Goal: Transaction & Acquisition: Download file/media

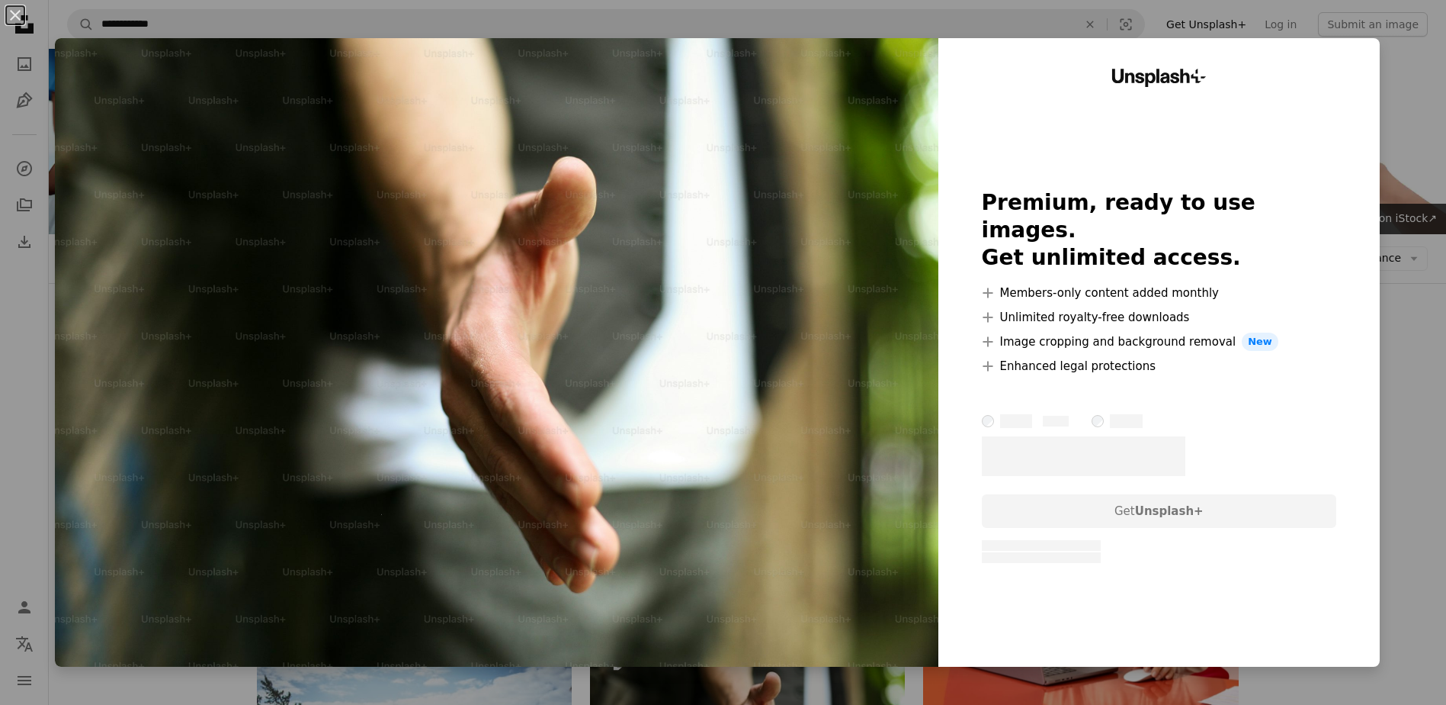
scroll to position [229, 0]
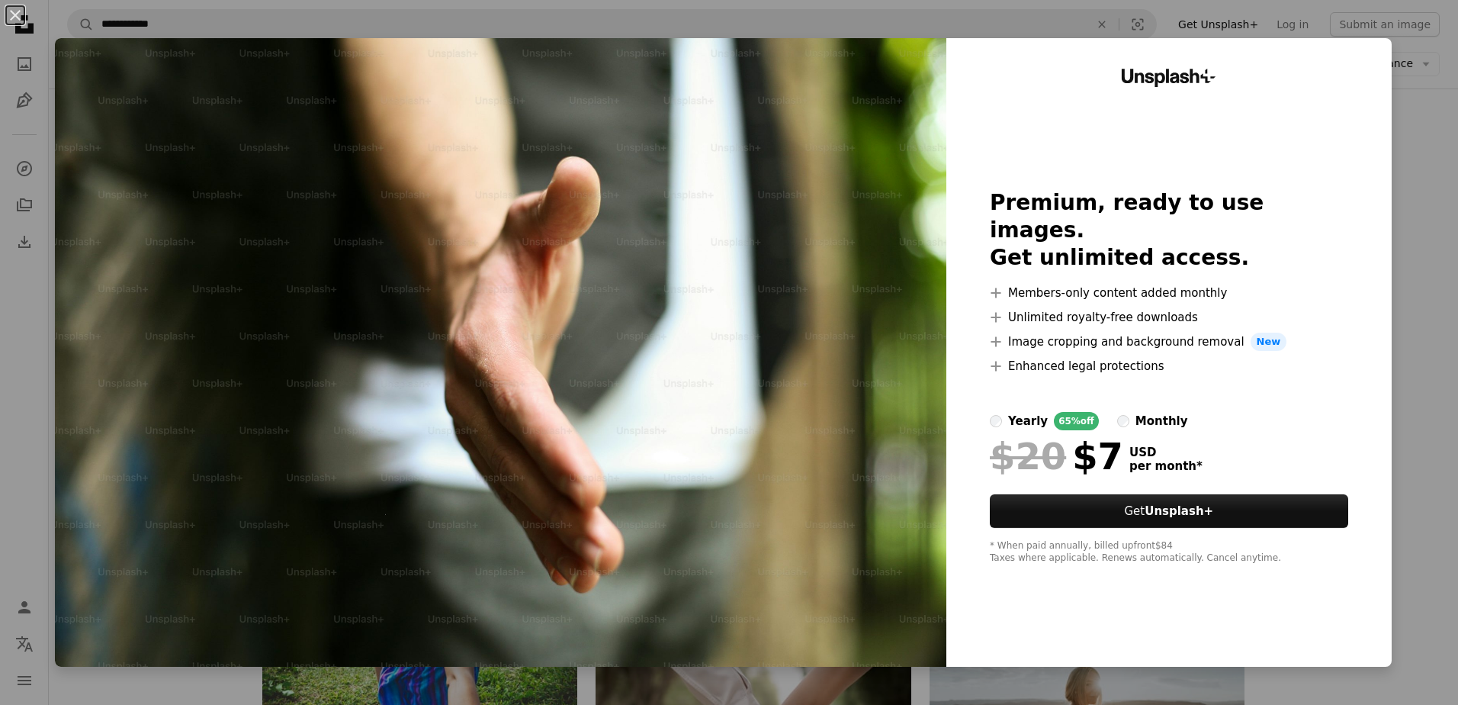
click at [1384, 366] on div "An X shape Unsplash+ Premium, ready to use images. Get unlimited access. A plus…" at bounding box center [729, 352] width 1458 height 705
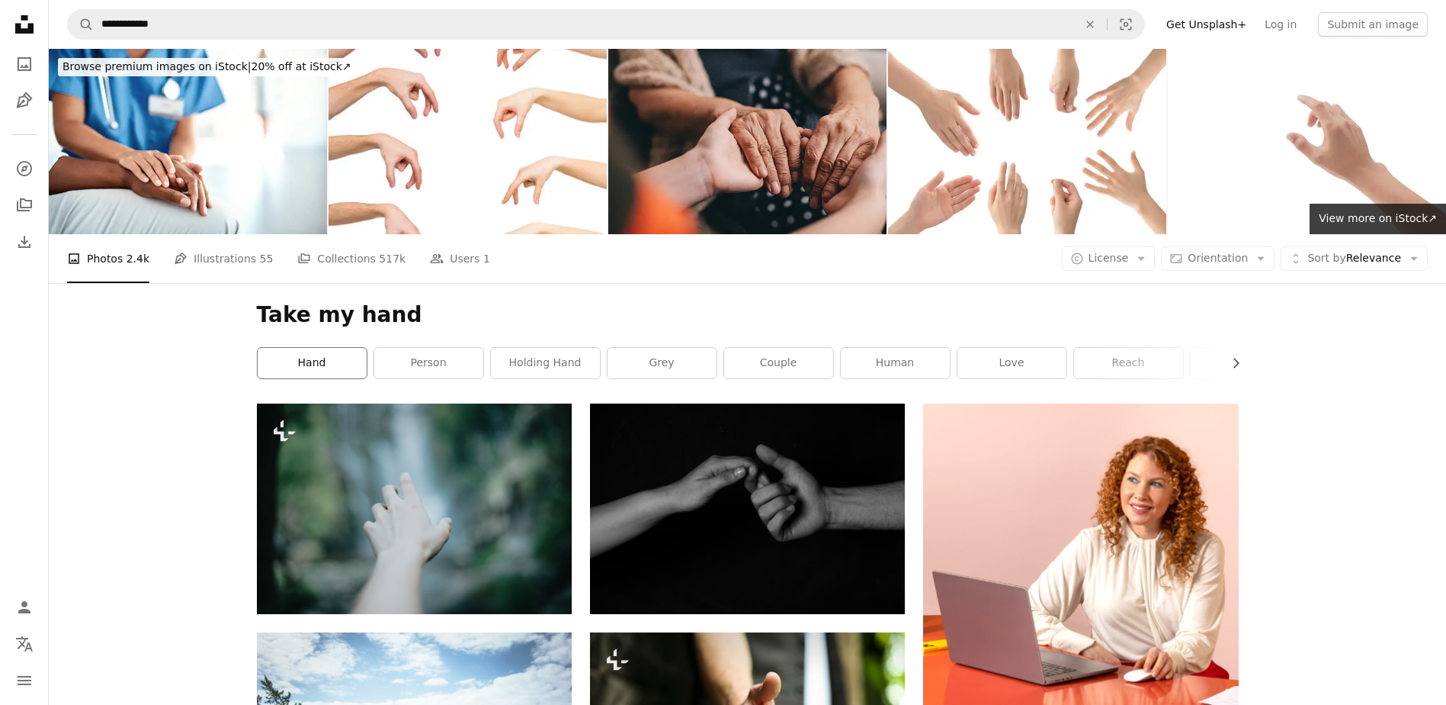
click at [327, 364] on link "hand" at bounding box center [312, 363] width 109 height 30
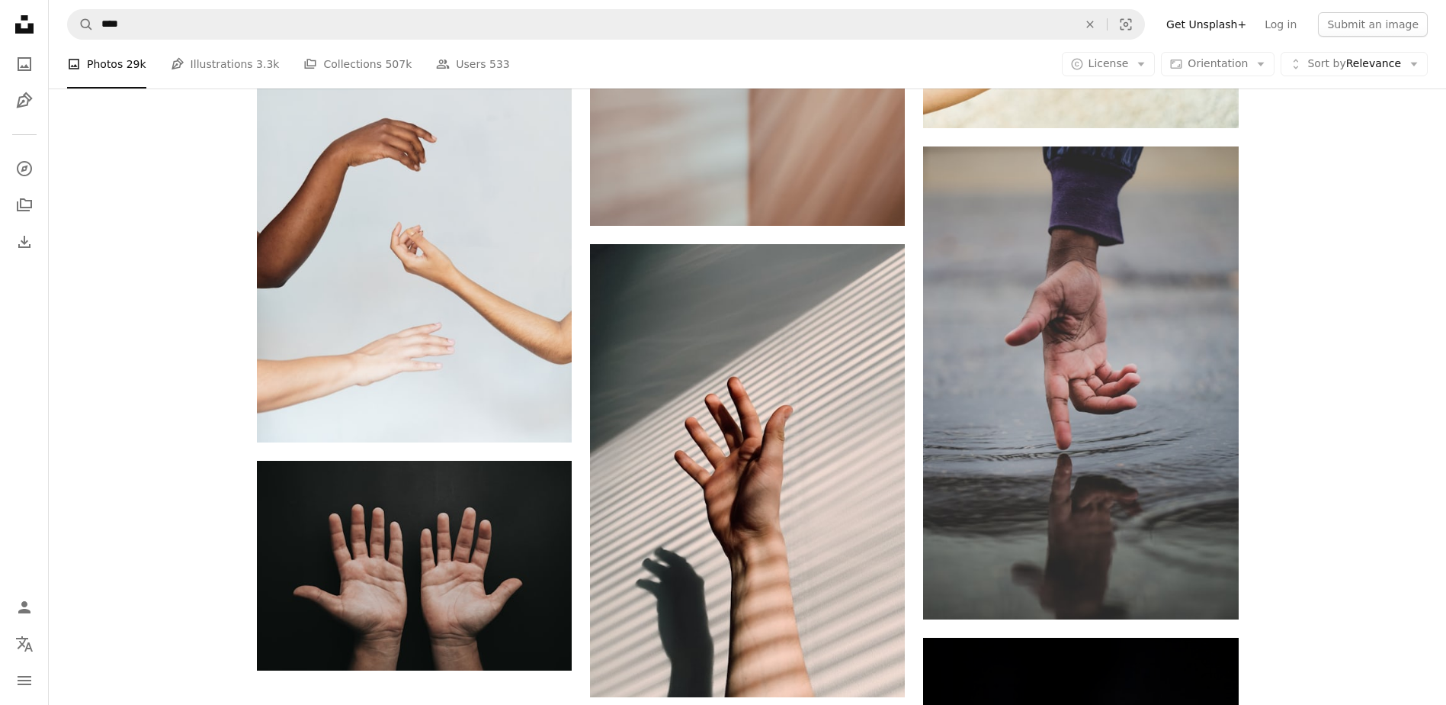
scroll to position [2364, 0]
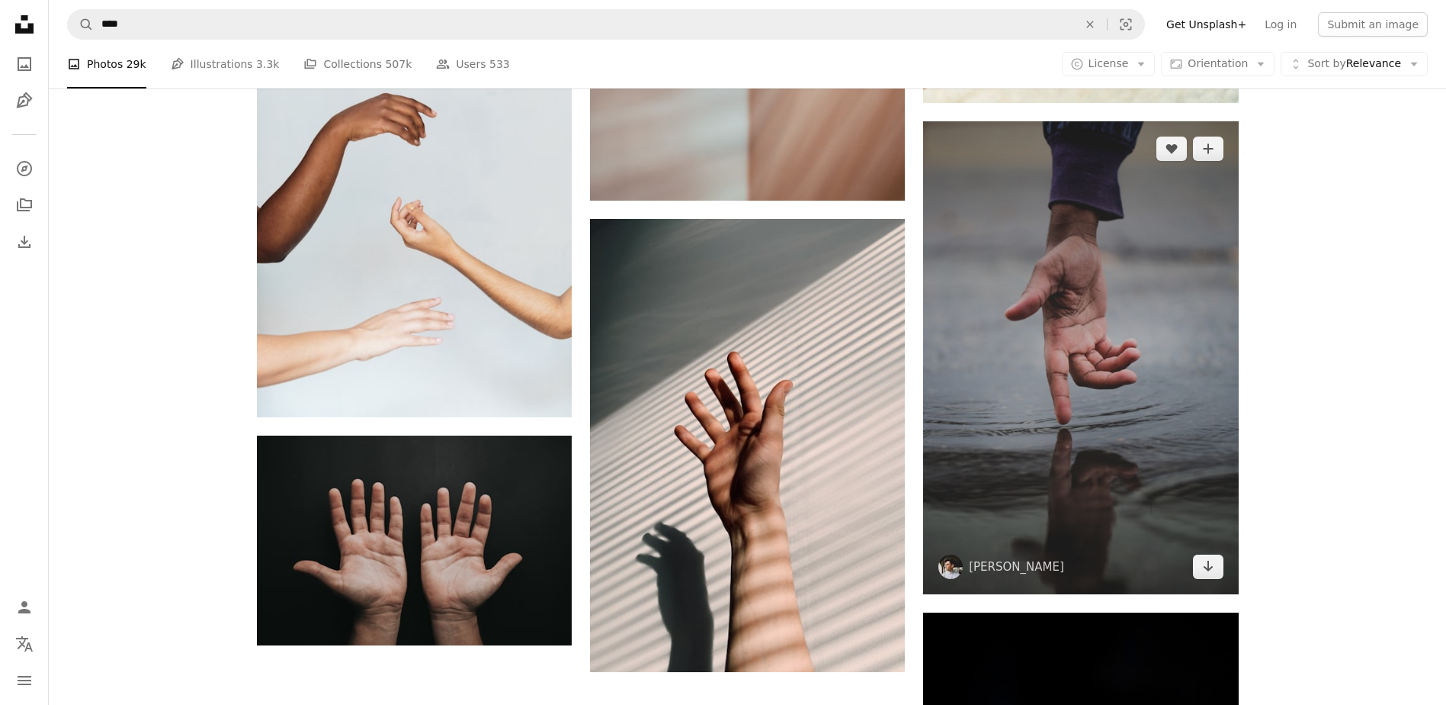
click at [1157, 379] on img at bounding box center [1080, 357] width 315 height 473
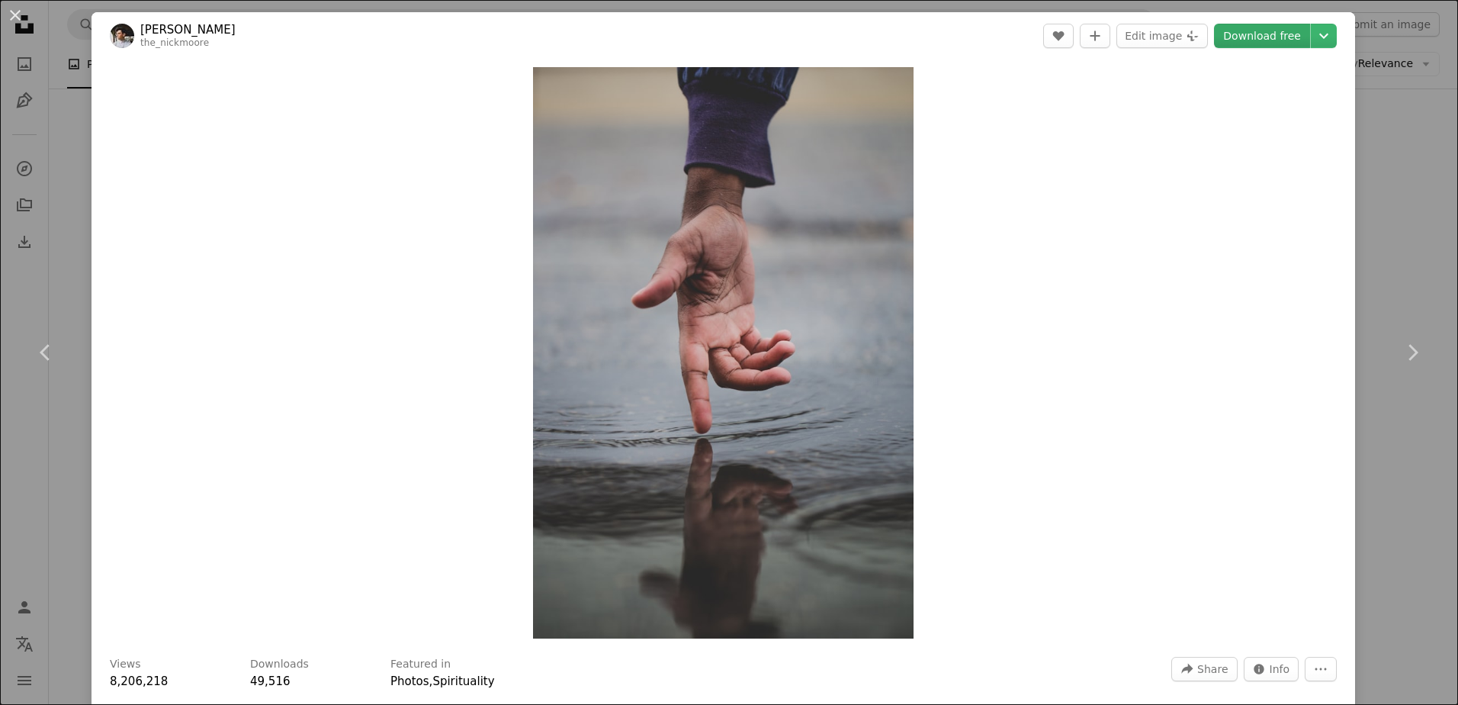
click at [1259, 35] on link "Download free" at bounding box center [1262, 36] width 96 height 24
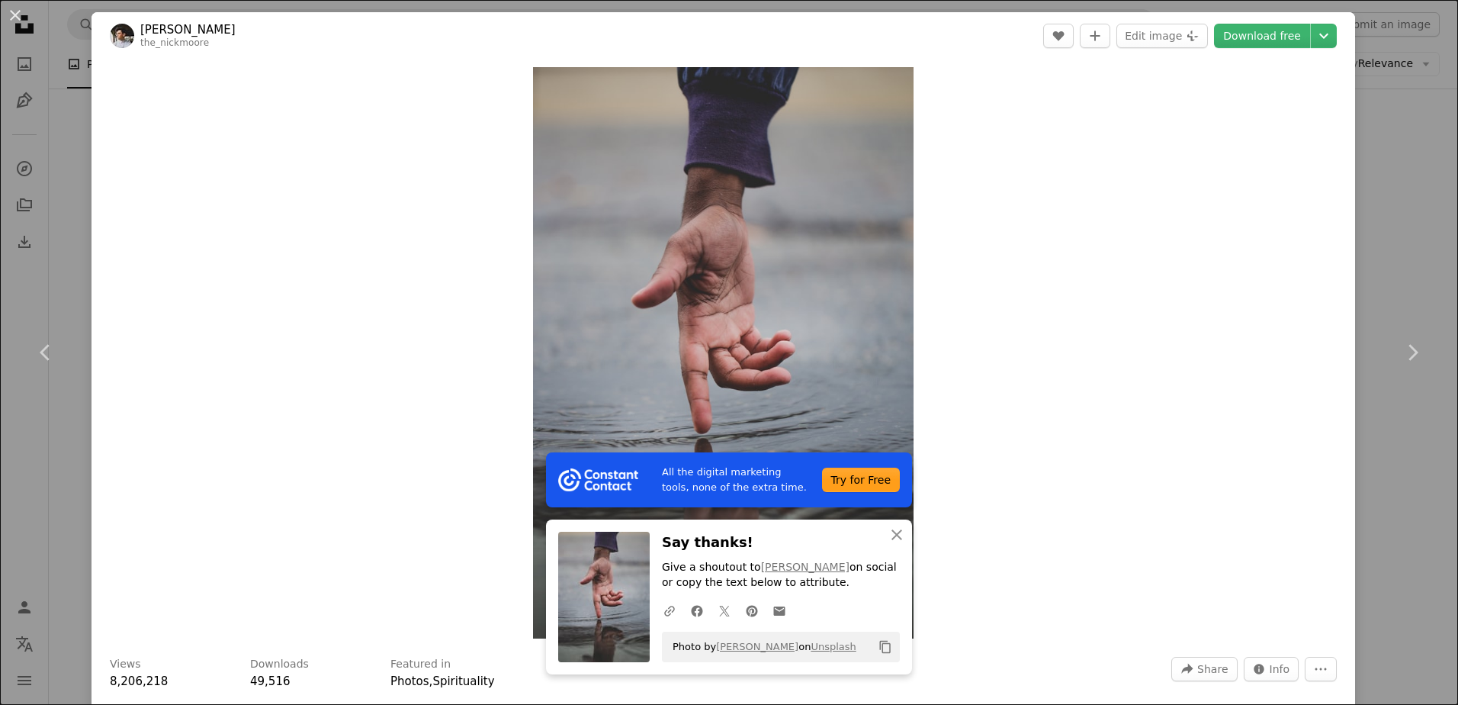
click at [297, 265] on div "Zoom in" at bounding box center [722, 352] width 1263 height 586
click at [72, 194] on div "An X shape Chevron left Chevron right All the digital marketing tools, none of …" at bounding box center [729, 352] width 1458 height 705
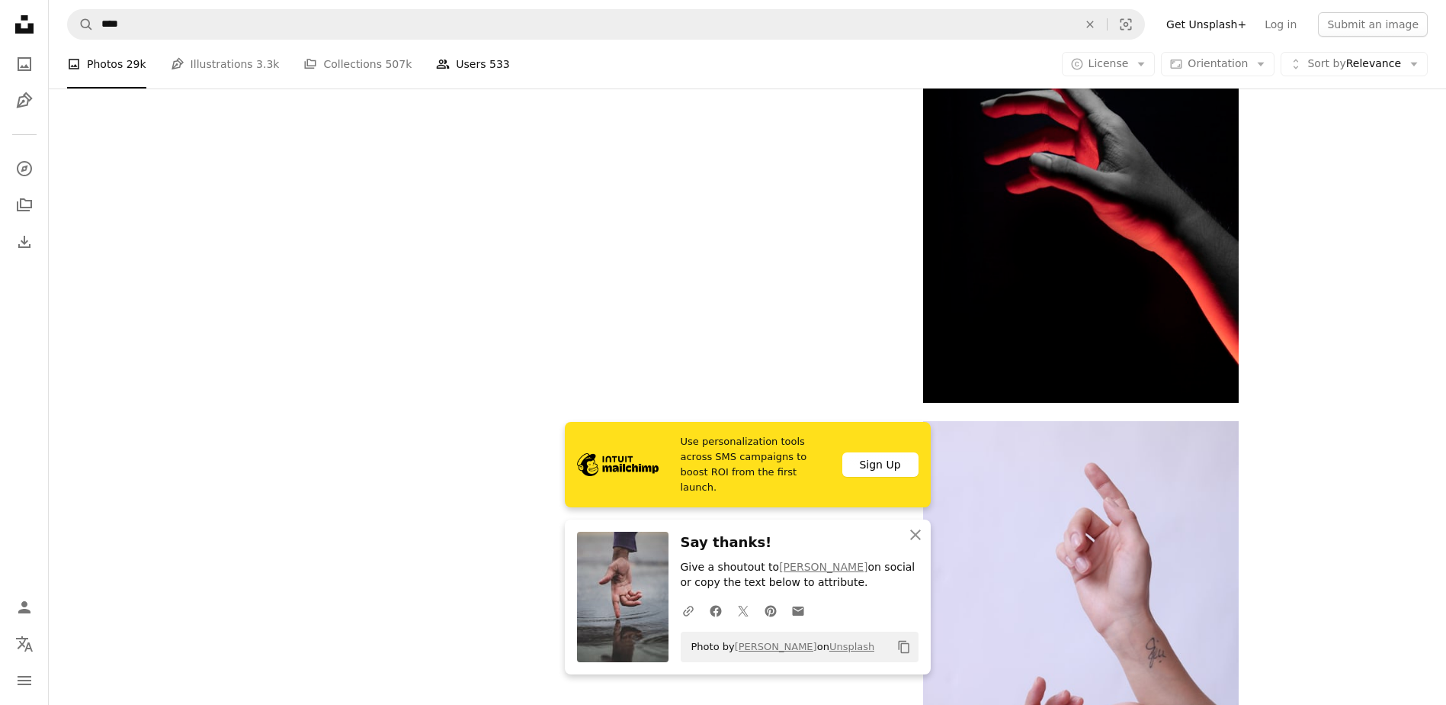
scroll to position [3050, 0]
